Goal: Information Seeking & Learning: Check status

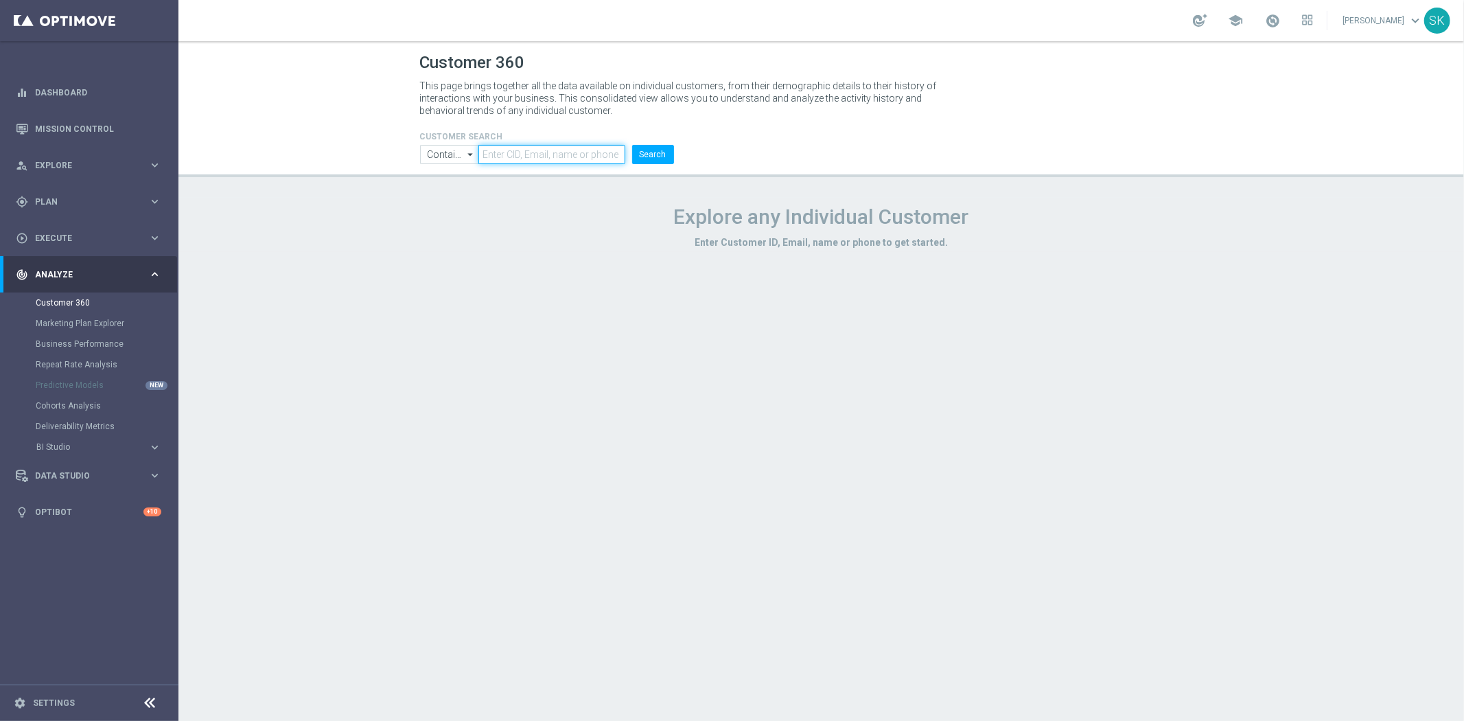
click at [577, 152] on input "text" at bounding box center [552, 154] width 146 height 19
paste input "2099793"
type input "2099793"
click at [650, 159] on button "Search" at bounding box center [653, 154] width 42 height 19
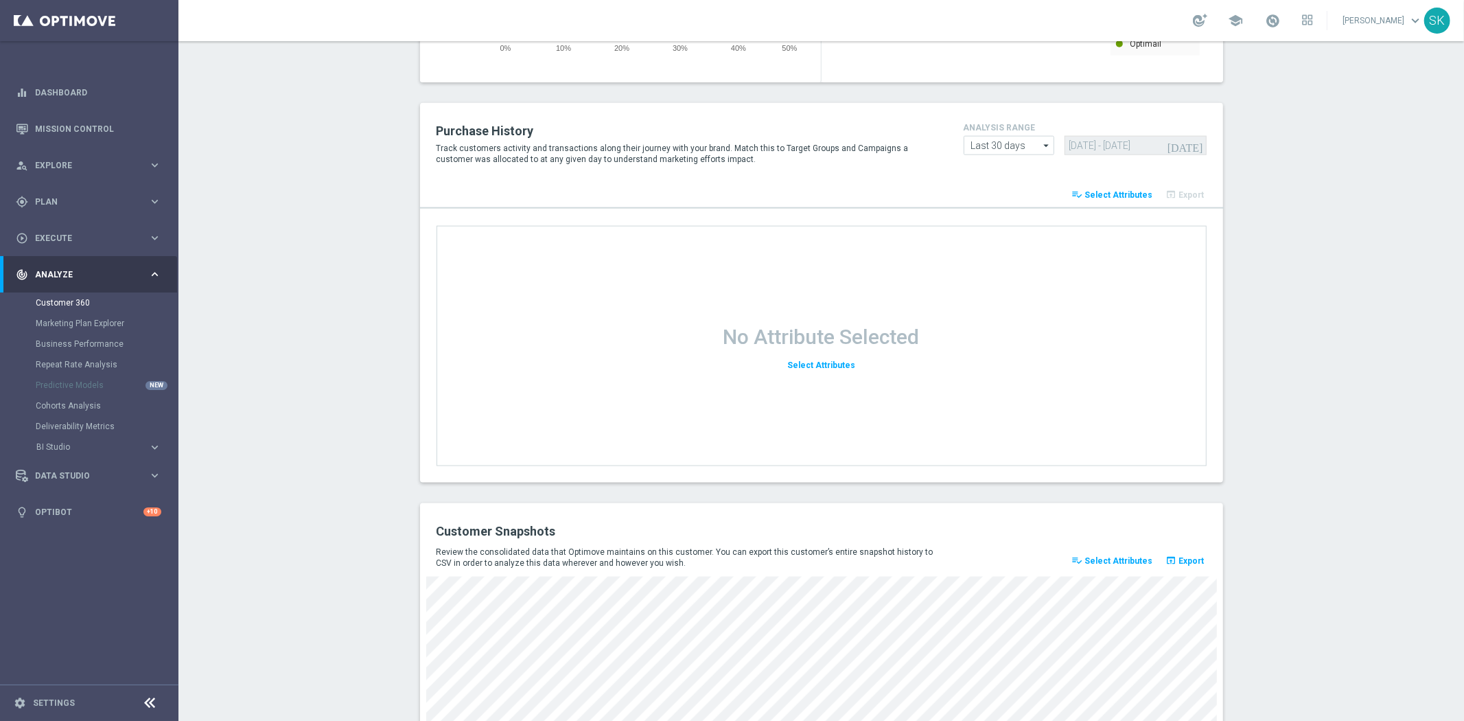
scroll to position [1659, 0]
